Goal: Task Accomplishment & Management: Use online tool/utility

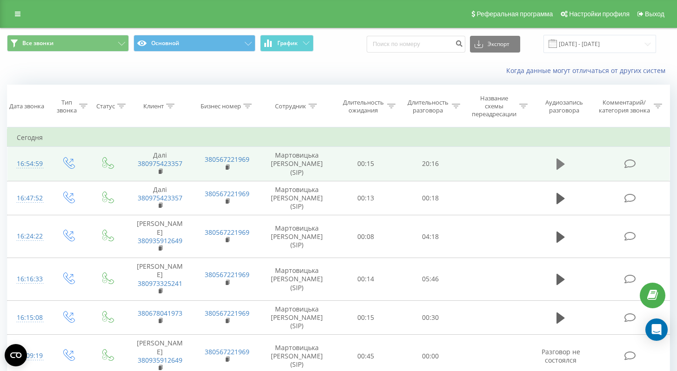
click at [558, 167] on icon at bounding box center [561, 164] width 8 height 11
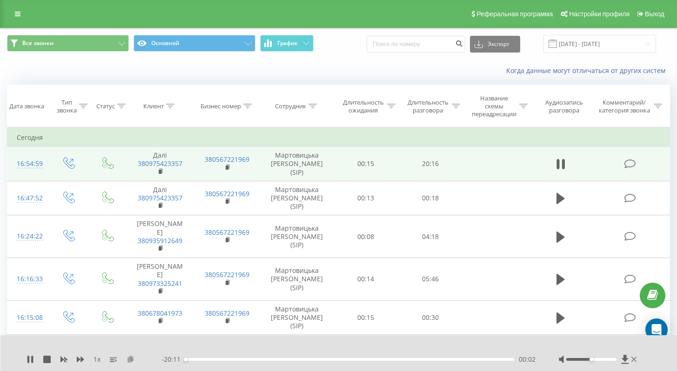
click at [129, 359] on icon at bounding box center [131, 359] width 8 height 7
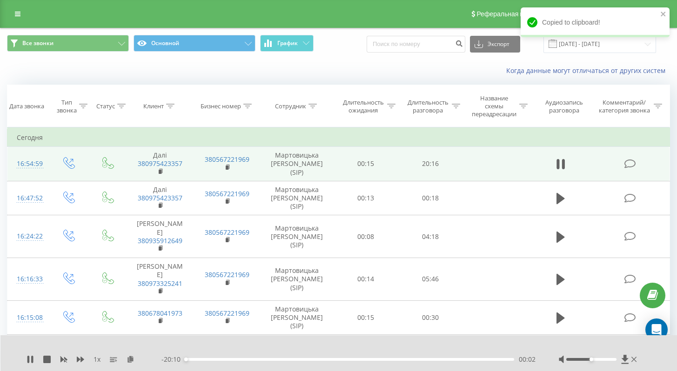
click at [25, 358] on div "1 x - 20:10 00:02 00:02" at bounding box center [338, 354] width 677 height 36
click at [31, 362] on icon at bounding box center [30, 359] width 7 height 7
